Goal: Check status

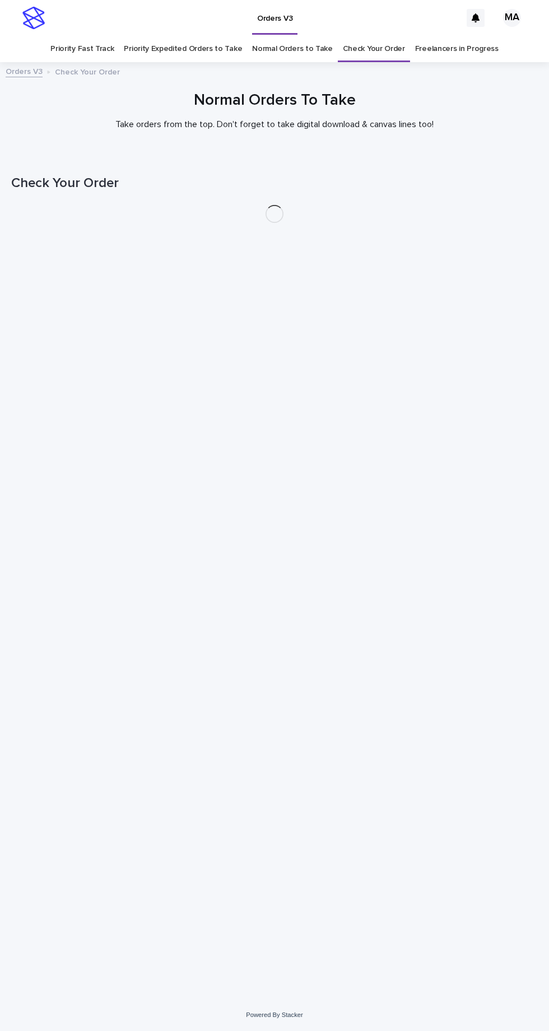
scroll to position [35, 0]
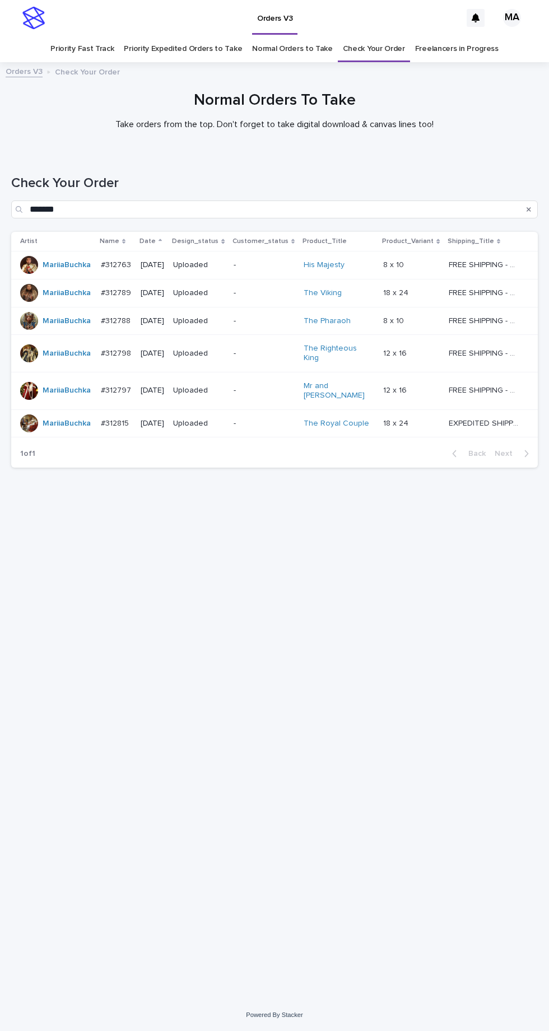
click at [374, 36] on link "Check Your Order" at bounding box center [374, 49] width 62 height 26
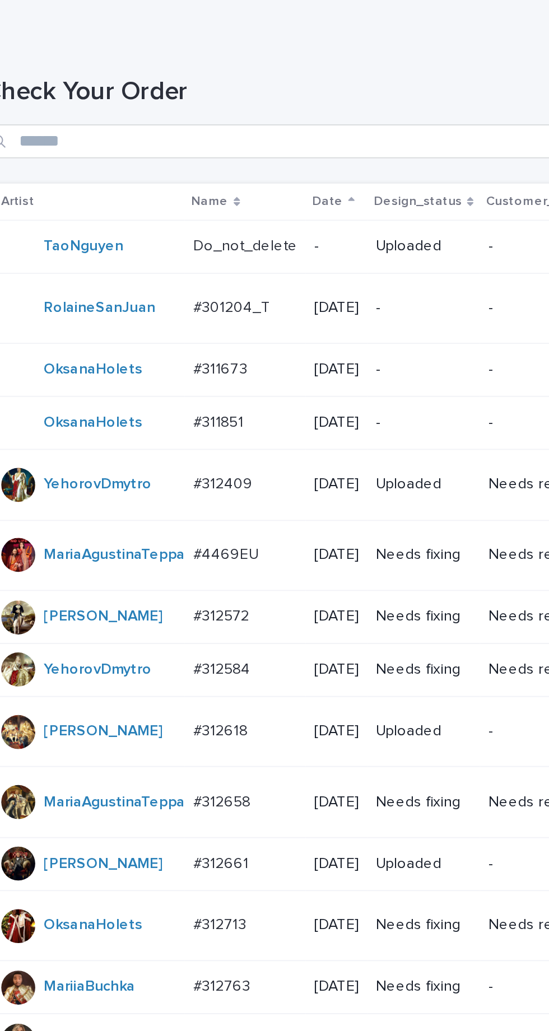
scroll to position [2, 0]
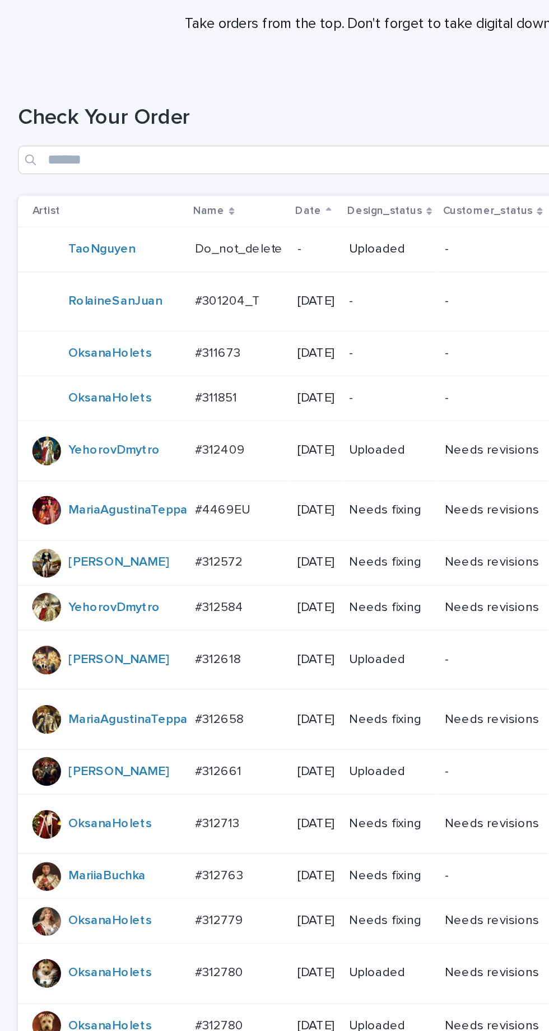
click at [254, 323] on p "-" at bounding box center [243, 328] width 50 height 10
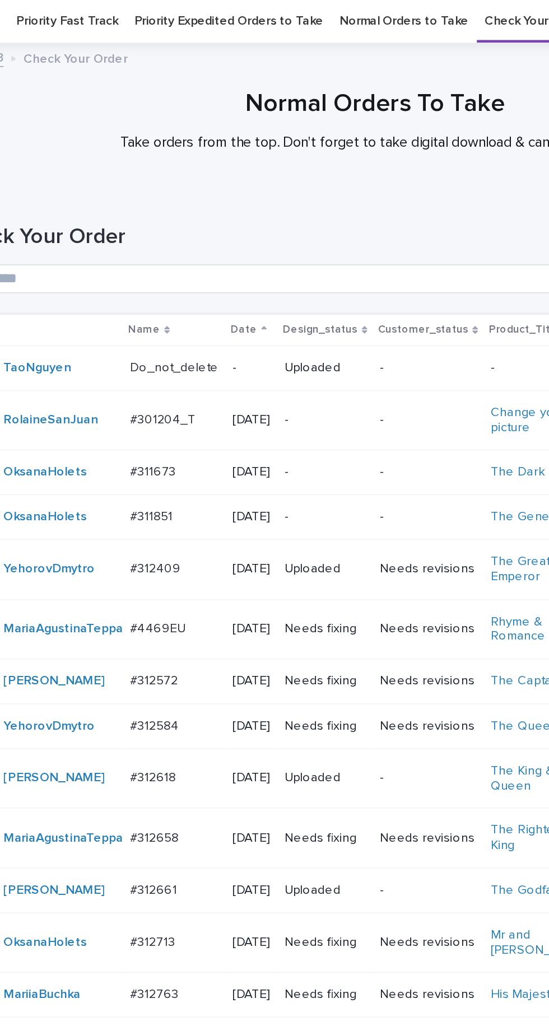
click at [243, 346] on td "-" at bounding box center [242, 358] width 59 height 28
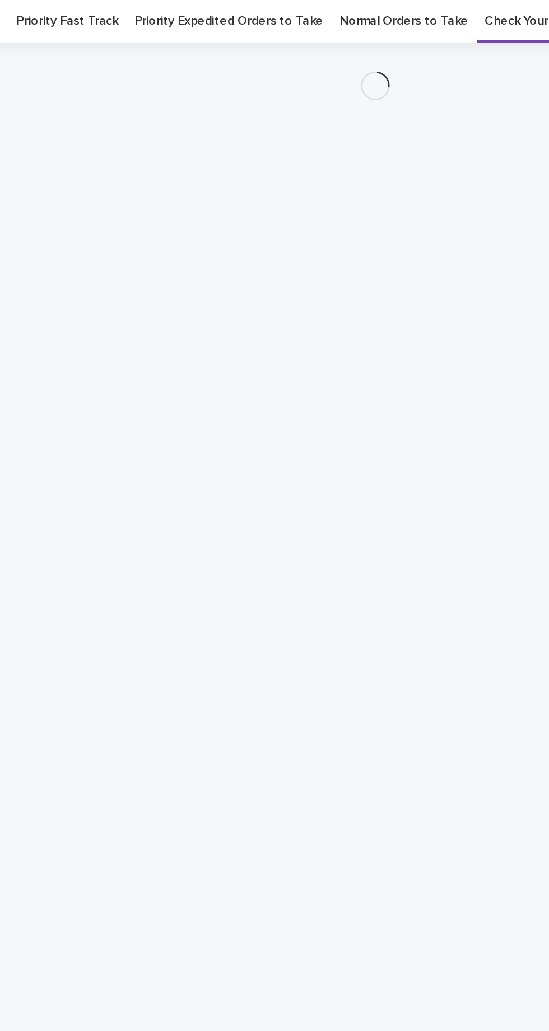
scroll to position [35, 0]
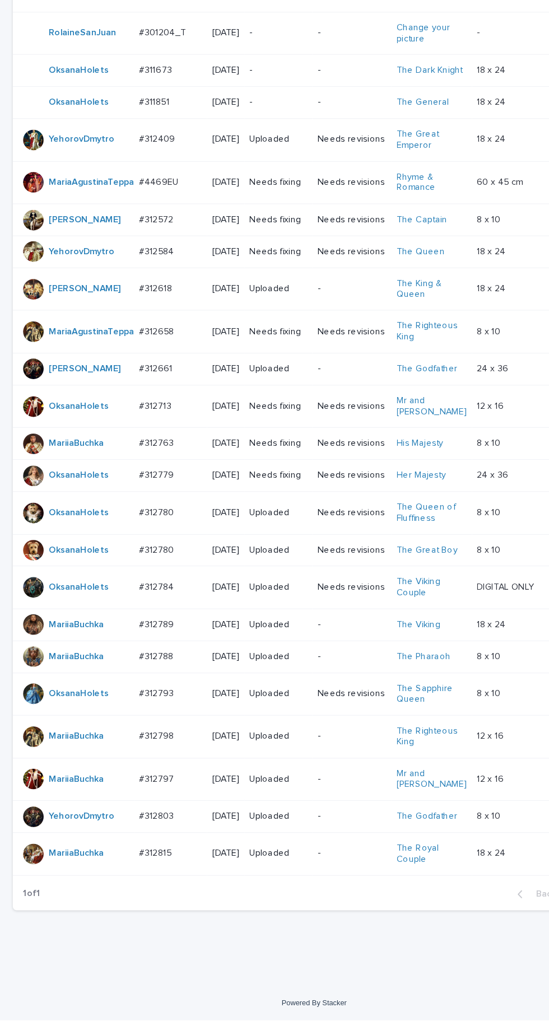
click at [308, 532] on p "Needs revisions" at bounding box center [307, 527] width 60 height 10
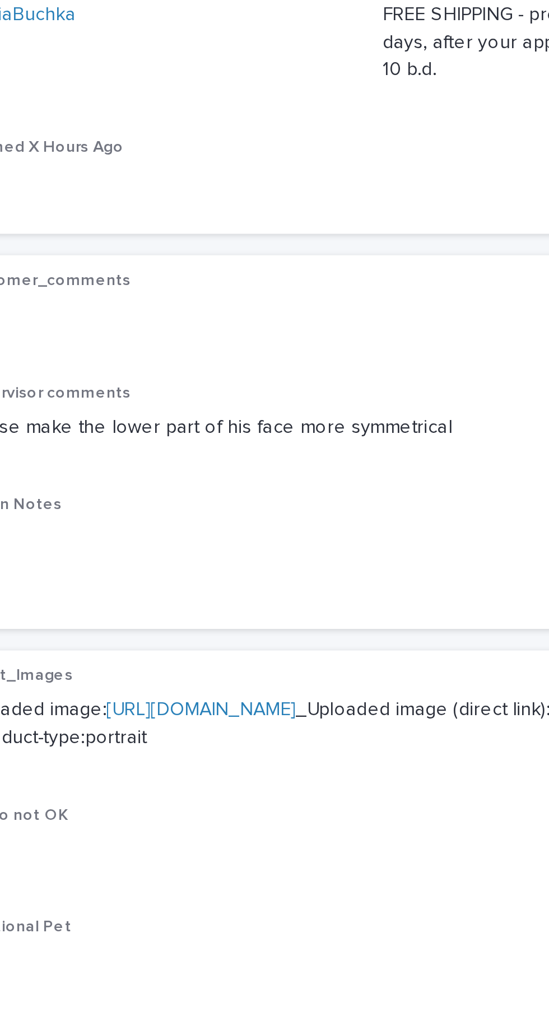
scroll to position [2, 0]
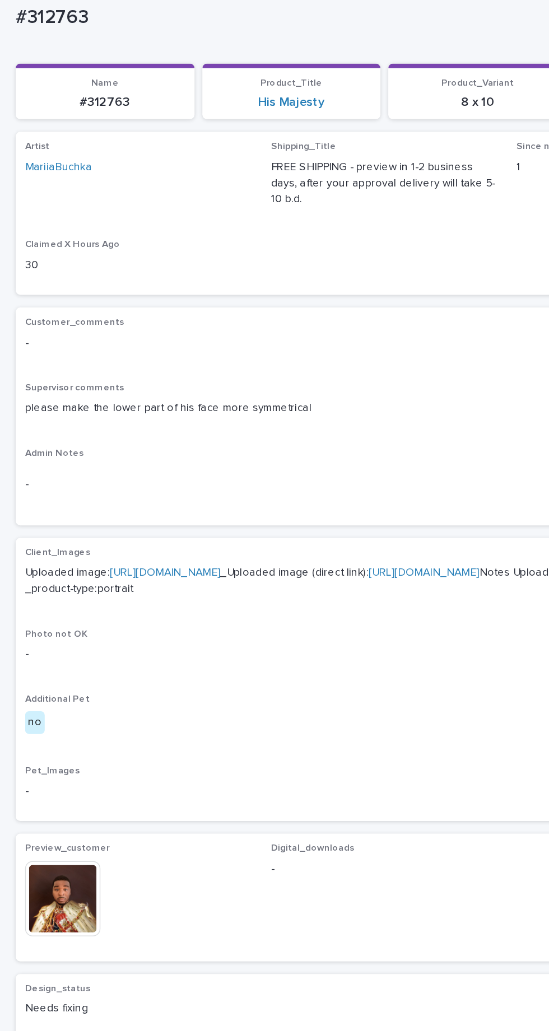
click at [50, 742] on img at bounding box center [45, 724] width 54 height 54
